Goal: Check status: Check status

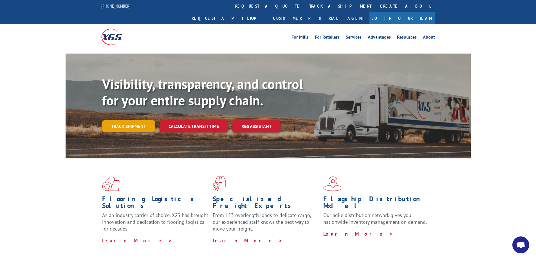
click at [139, 120] on link "Track shipment" at bounding box center [128, 126] width 53 height 12
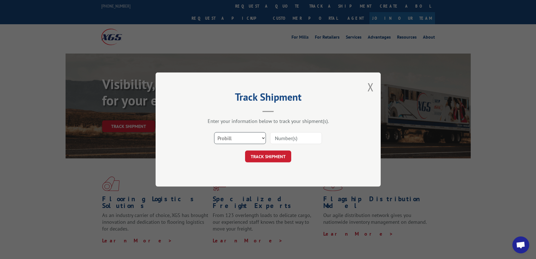
click at [264, 137] on select "Select category... Probill BOL PO" at bounding box center [240, 138] width 52 height 12
select select "bol"
click at [214, 132] on select "Select category... Probill BOL PO" at bounding box center [240, 138] width 52 height 12
click at [282, 139] on input at bounding box center [296, 138] width 52 height 12
type input "1"
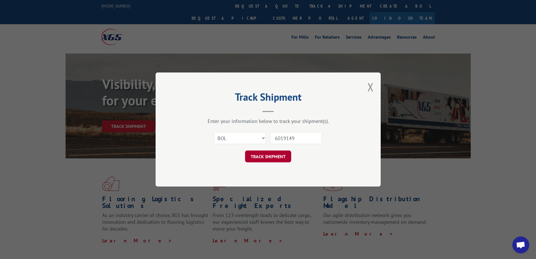
type input "6019149"
click at [270, 155] on button "TRACK SHIPMENT" at bounding box center [268, 156] width 46 height 12
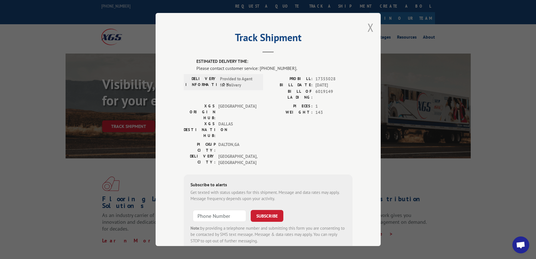
click at [368, 27] on button "Close modal" at bounding box center [371, 27] width 6 height 15
